Goal: Information Seeking & Learning: Learn about a topic

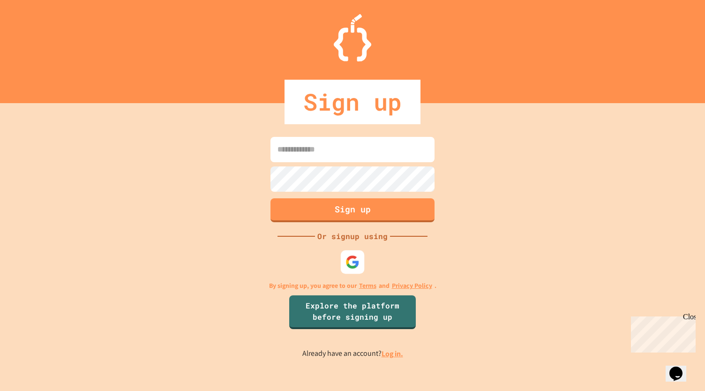
click at [343, 256] on div at bounding box center [352, 261] width 23 height 23
click at [352, 258] on img at bounding box center [352, 261] width 15 height 15
click at [357, 269] on div at bounding box center [353, 262] width 26 height 26
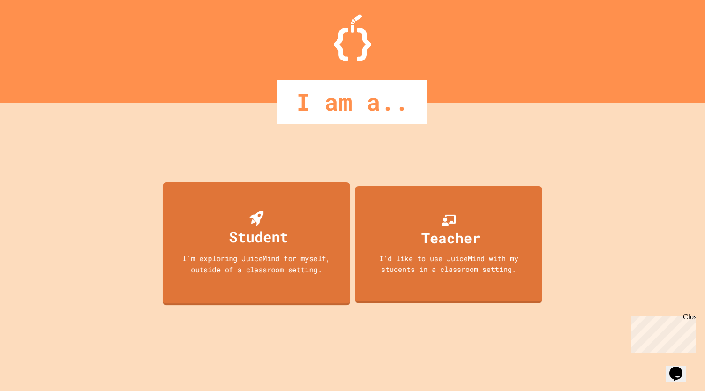
click at [314, 251] on div "Student I'm exploring JuiceMind for myself, outside of a classroom setting." at bounding box center [256, 243] width 187 height 123
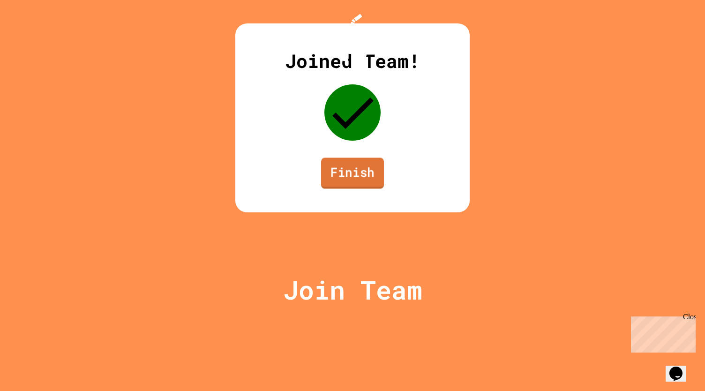
click at [369, 188] on link "Finish" at bounding box center [352, 172] width 63 height 31
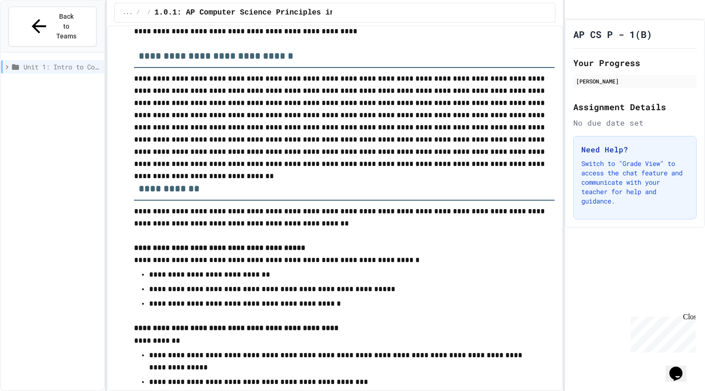
scroll to position [531, 0]
click at [270, 261] on p "**********" at bounding box center [344, 259] width 420 height 12
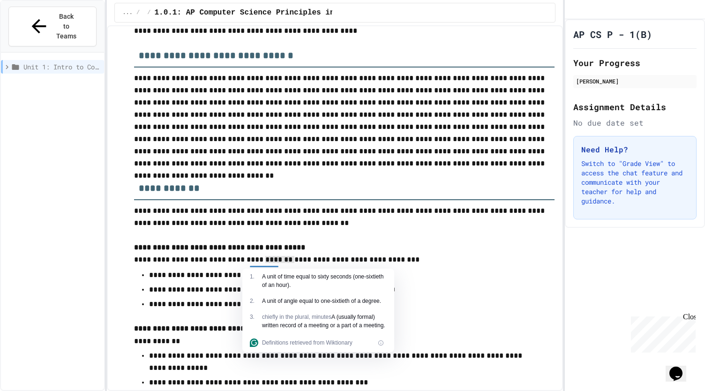
click at [314, 270] on div "1 . A unit of time equal to sixty seconds (one-sixtieth of an hour)." at bounding box center [318, 280] width 152 height 24
click at [353, 240] on p at bounding box center [344, 235] width 420 height 12
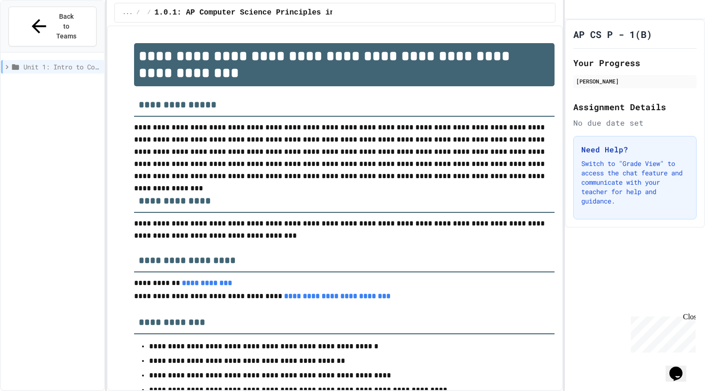
scroll to position [0, 0]
click at [10, 63] on icon at bounding box center [7, 67] width 8 height 8
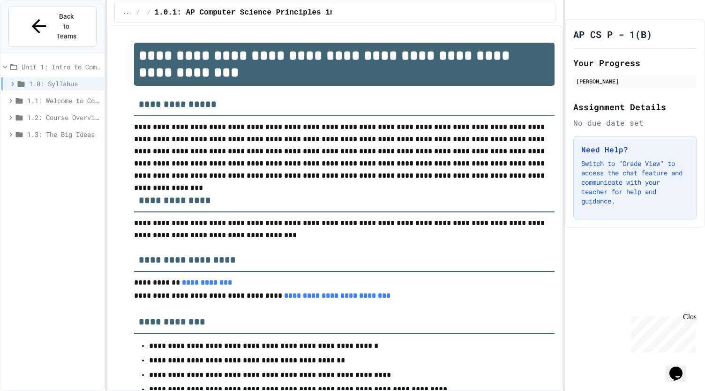
click at [41, 96] on span "1.1: Welcome to Computer Science" at bounding box center [63, 101] width 73 height 10
click at [51, 112] on span "1.1.1: What is Computer Science?" at bounding box center [66, 117] width 68 height 10
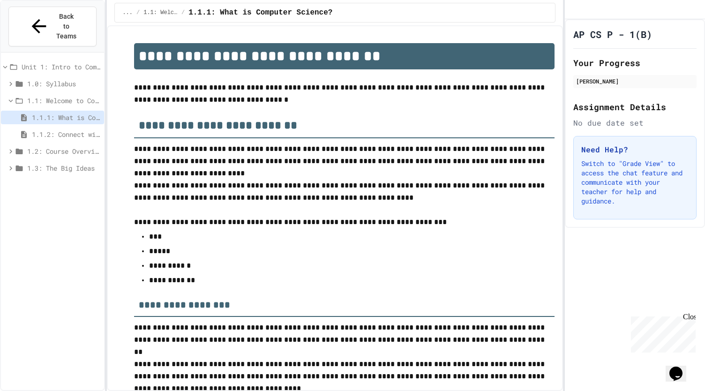
scroll to position [1454, 0]
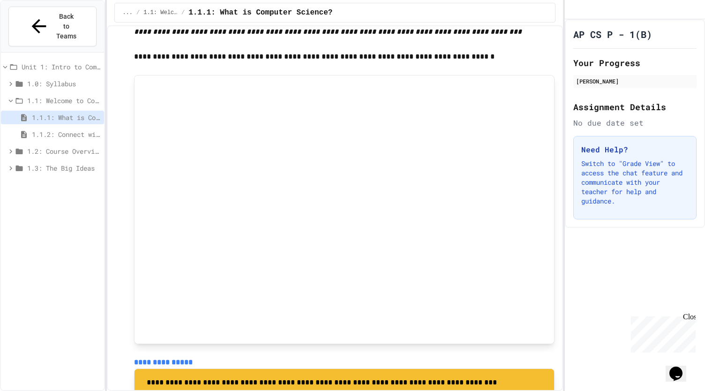
click at [53, 129] on span "1.1.2: Connect with Your World" at bounding box center [66, 134] width 68 height 10
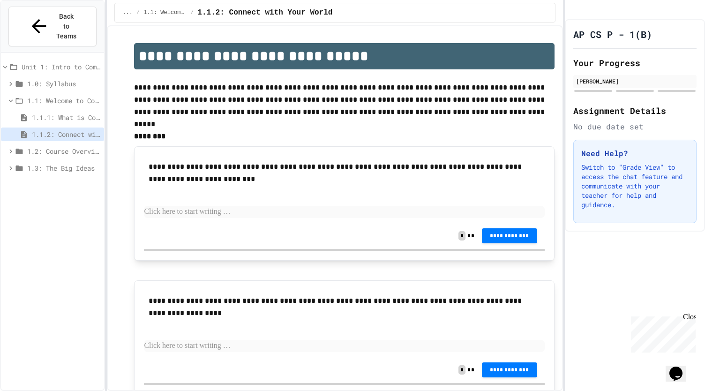
click at [67, 77] on div "1.0: Syllabus" at bounding box center [52, 84] width 103 height 14
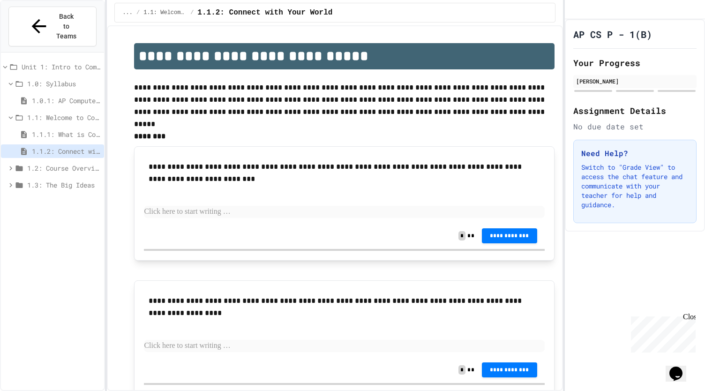
click at [59, 96] on span "1.0.1: AP Computer Science Principles in Python Course Syllabus" at bounding box center [66, 101] width 68 height 10
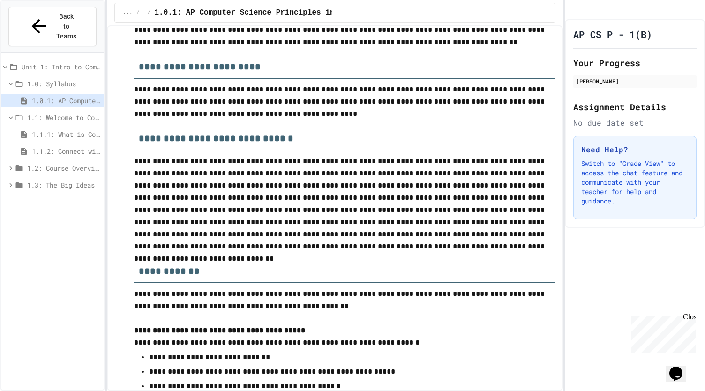
scroll to position [449, 0]
